Goal: Obtain resource: Obtain resource

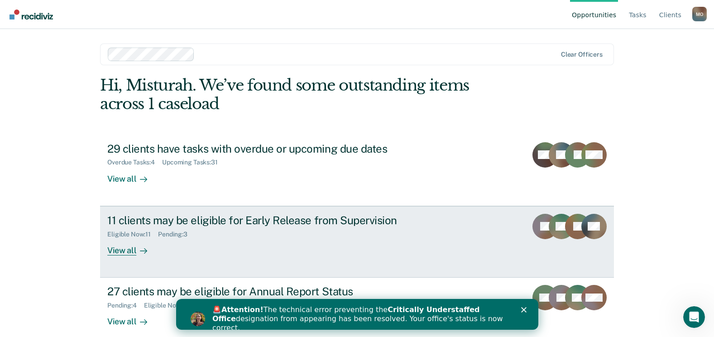
scroll to position [12, 0]
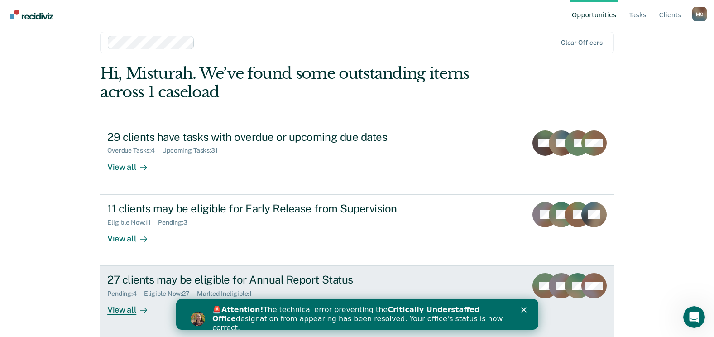
click at [246, 274] on div "27 clients may be eligible for Annual Report Status" at bounding box center [266, 279] width 318 height 13
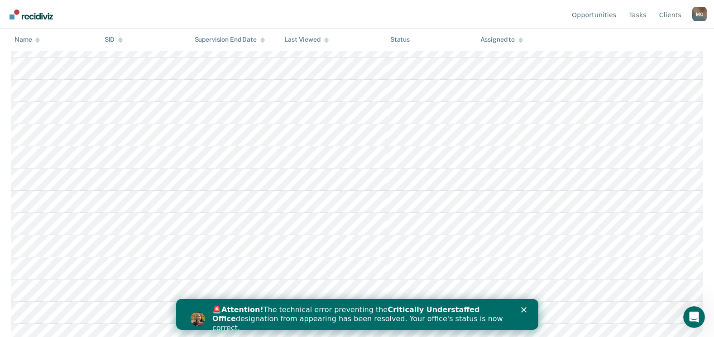
scroll to position [211, 0]
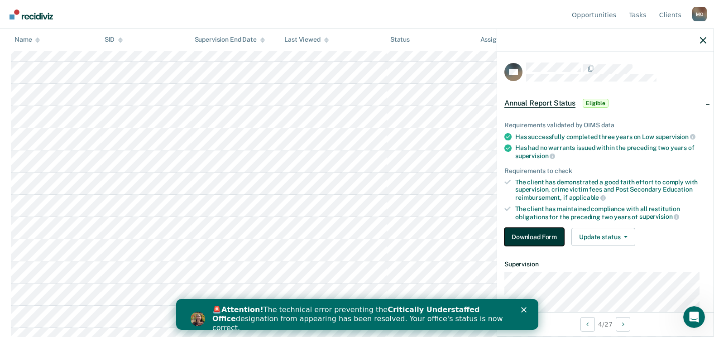
click at [519, 228] on button "Download Form" at bounding box center [535, 237] width 60 height 18
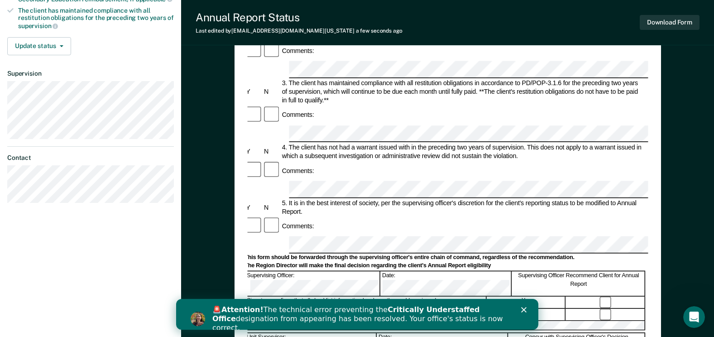
scroll to position [211, 0]
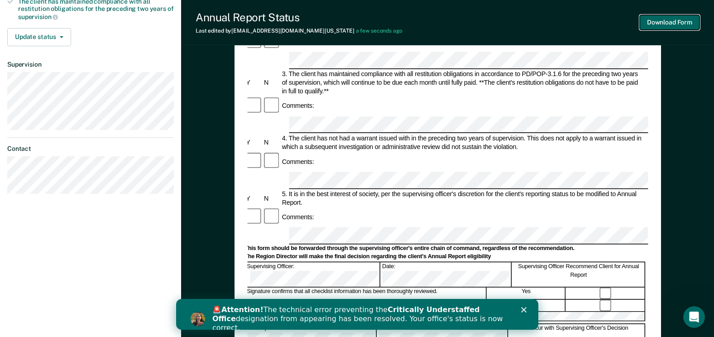
click at [647, 20] on button "Download Form" at bounding box center [670, 22] width 60 height 15
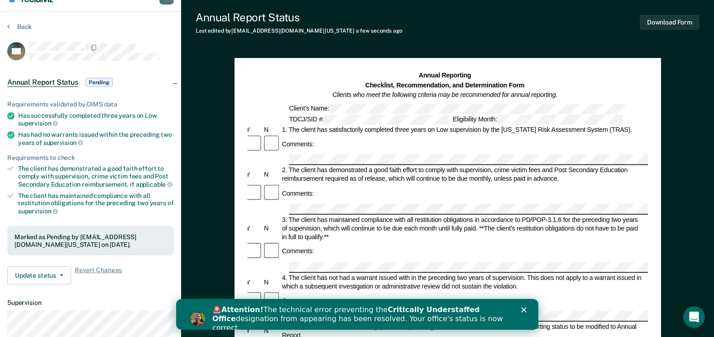
scroll to position [0, 0]
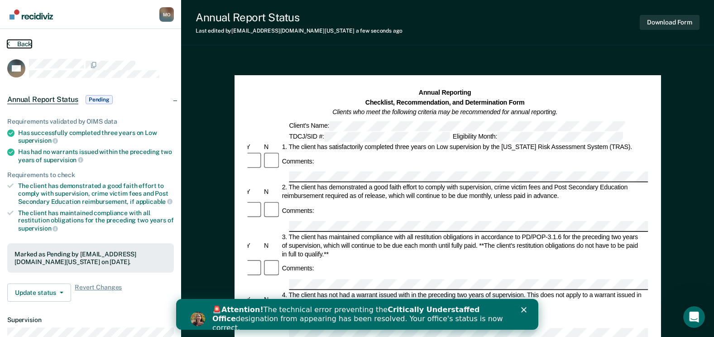
click at [20, 42] on button "Back" at bounding box center [19, 44] width 24 height 8
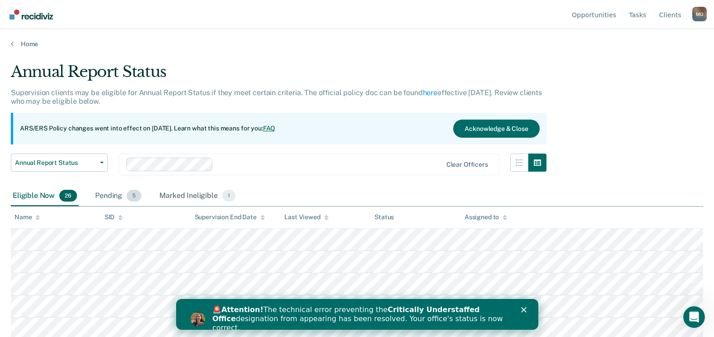
click at [141, 194] on div "Pending 5" at bounding box center [118, 196] width 50 height 20
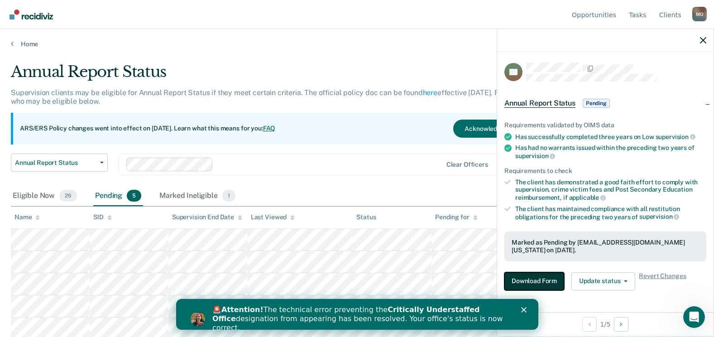
click at [523, 277] on button "Download Form" at bounding box center [535, 281] width 60 height 18
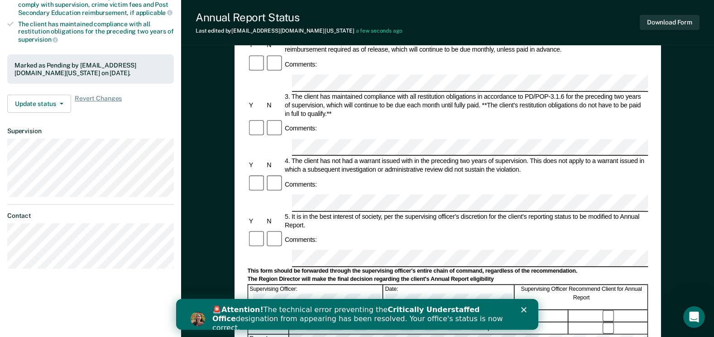
scroll to position [365, 0]
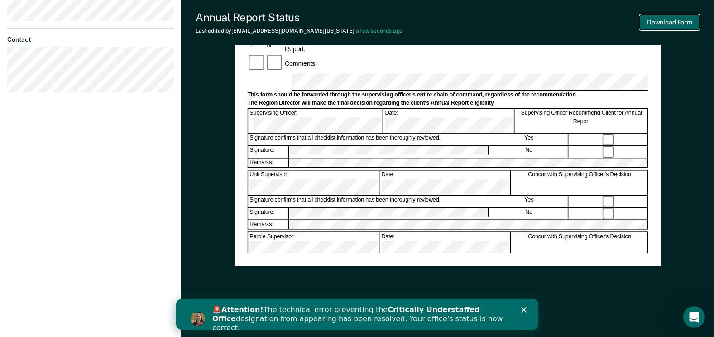
click at [660, 22] on button "Download Form" at bounding box center [670, 22] width 60 height 15
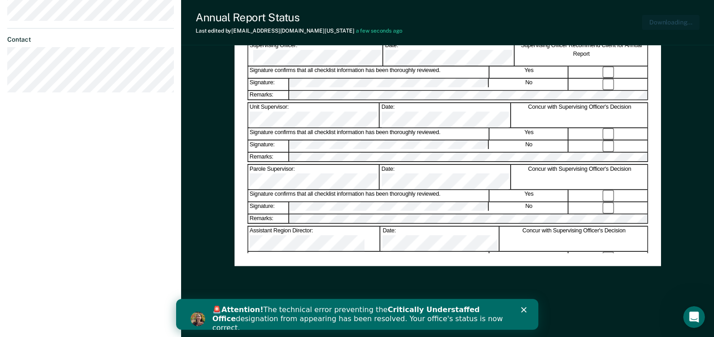
scroll to position [0, 0]
